Goal: Information Seeking & Learning: Learn about a topic

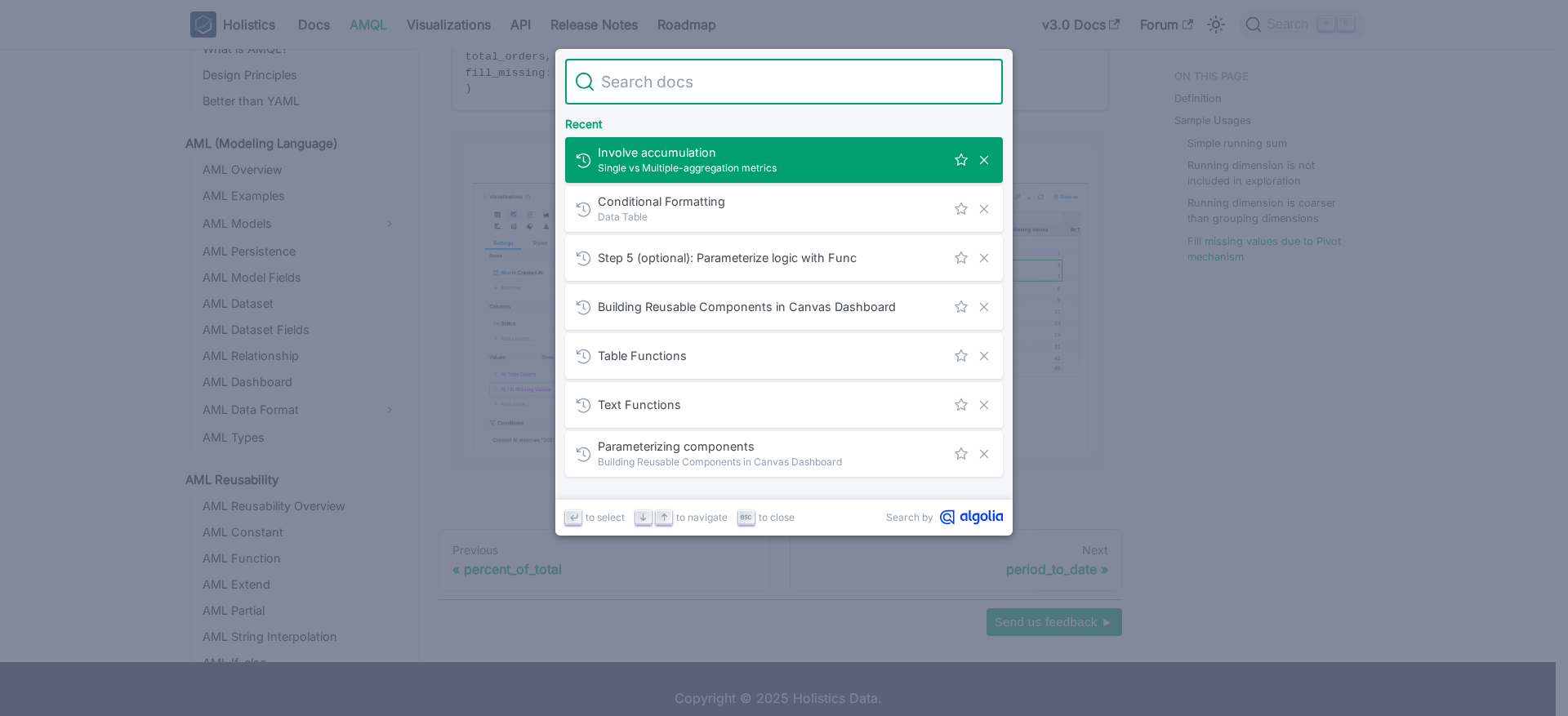
scroll to position [896, 0]
type input "a"
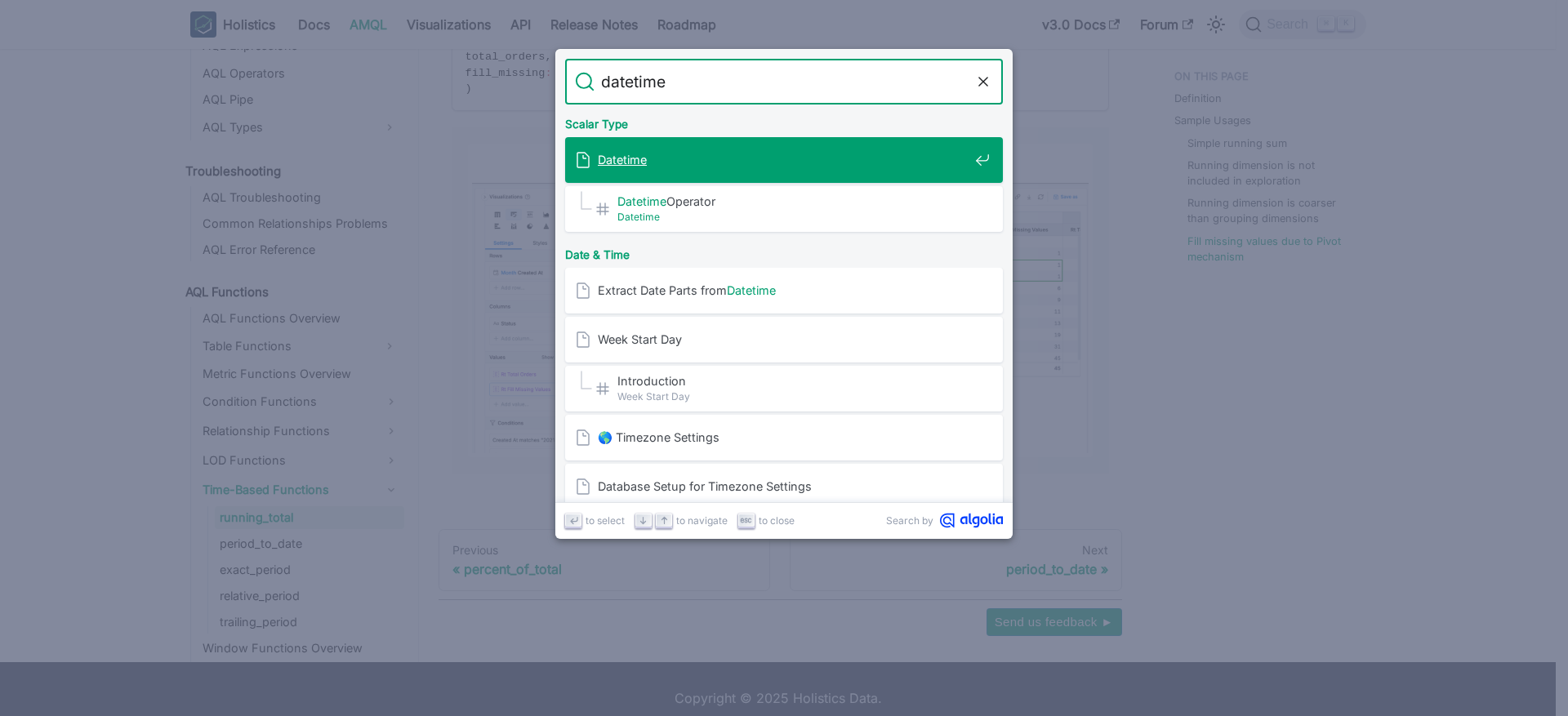
type input "datetime"
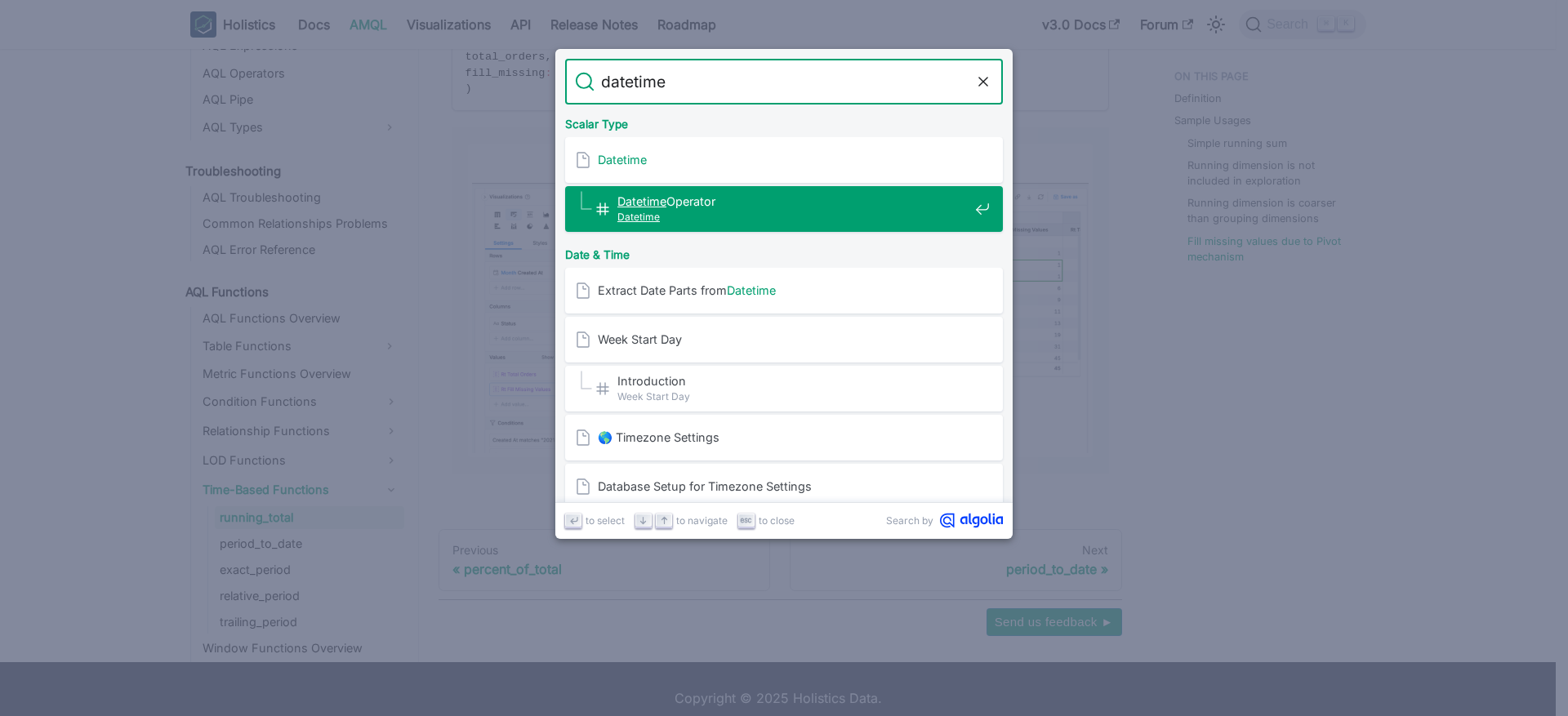
click at [727, 206] on span "Datetime Operator​" at bounding box center [793, 201] width 351 height 15
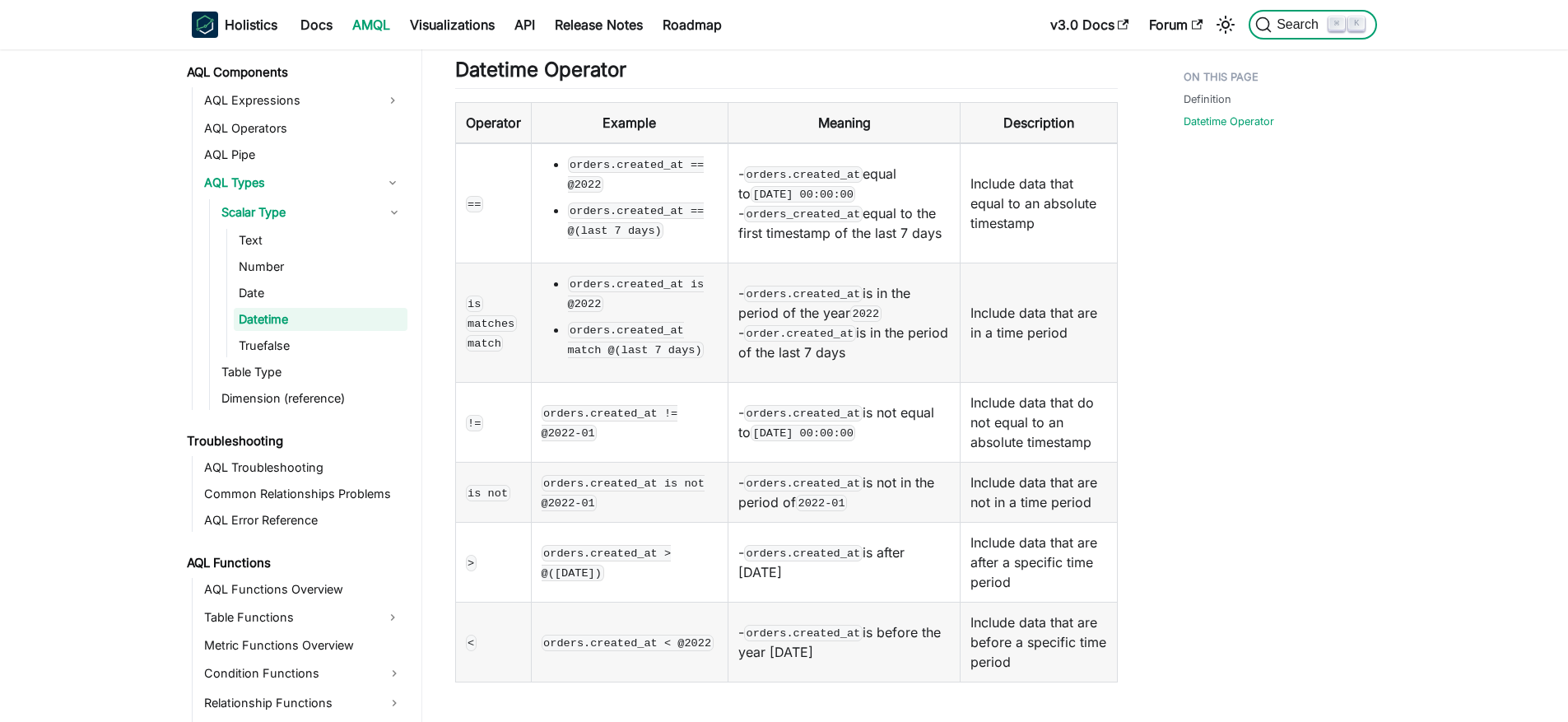
click at [1303, 26] on span "Search" at bounding box center [1299, 24] width 56 height 14
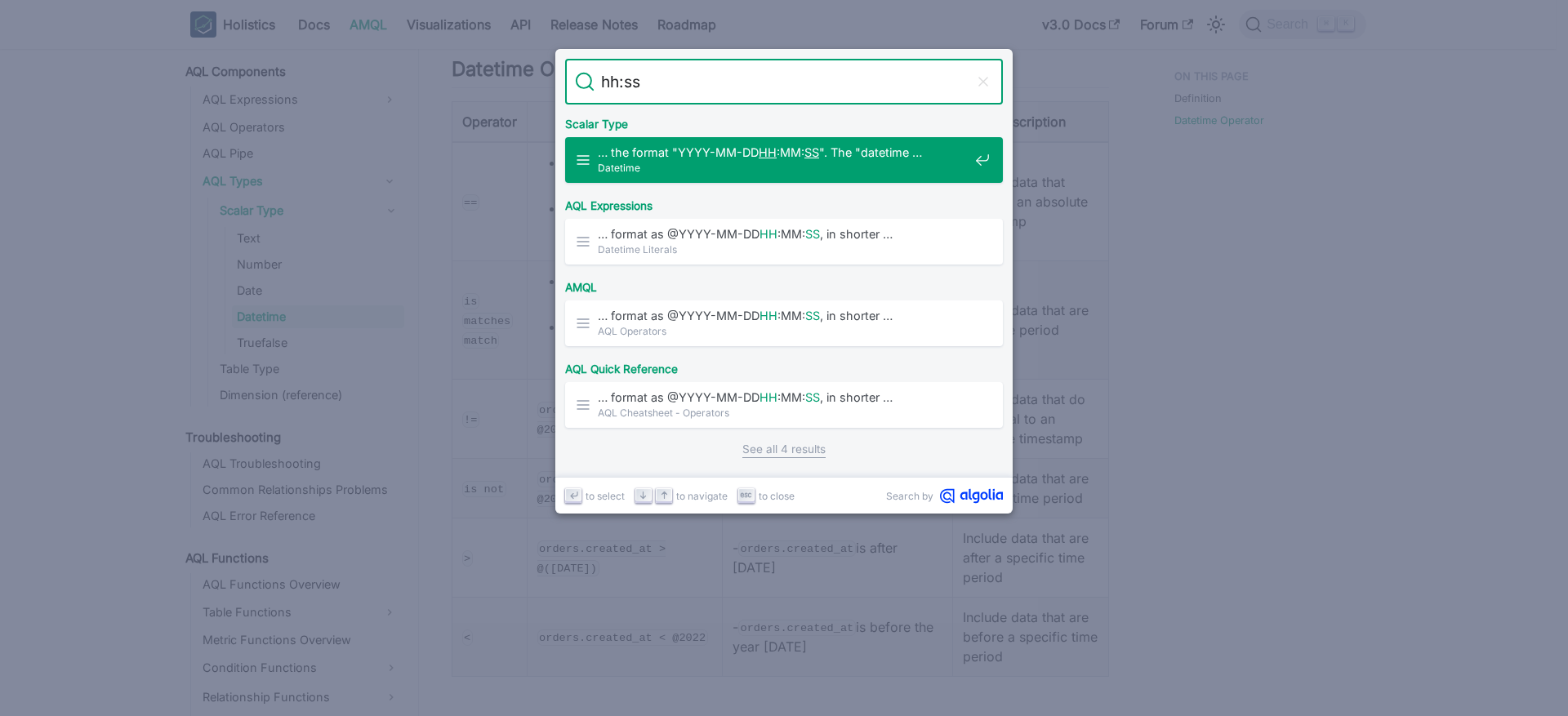
type input "hh:s"
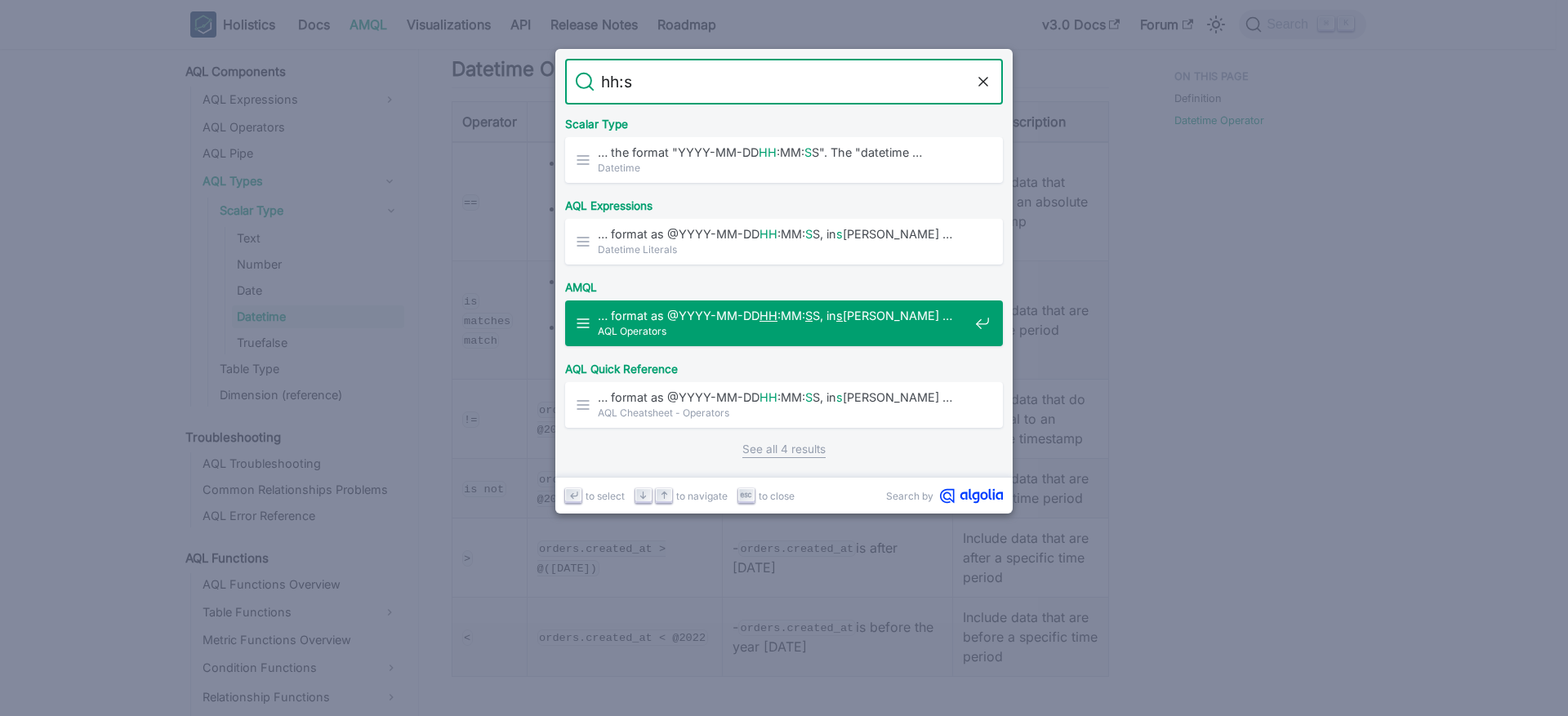
click at [842, 328] on span "AQL Operators" at bounding box center [783, 331] width 371 height 15
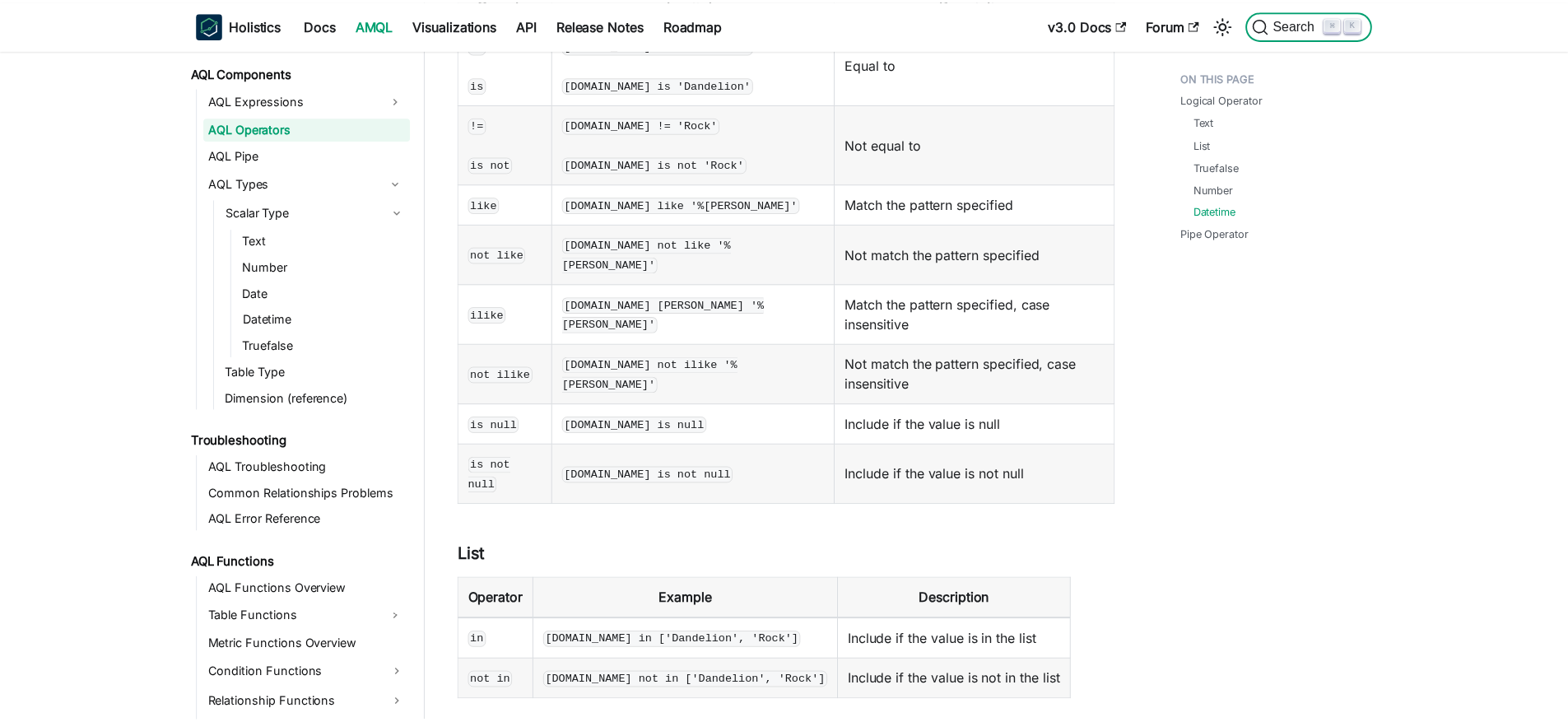
scroll to position [1701, 0]
